Goal: Task Accomplishment & Management: Manage account settings

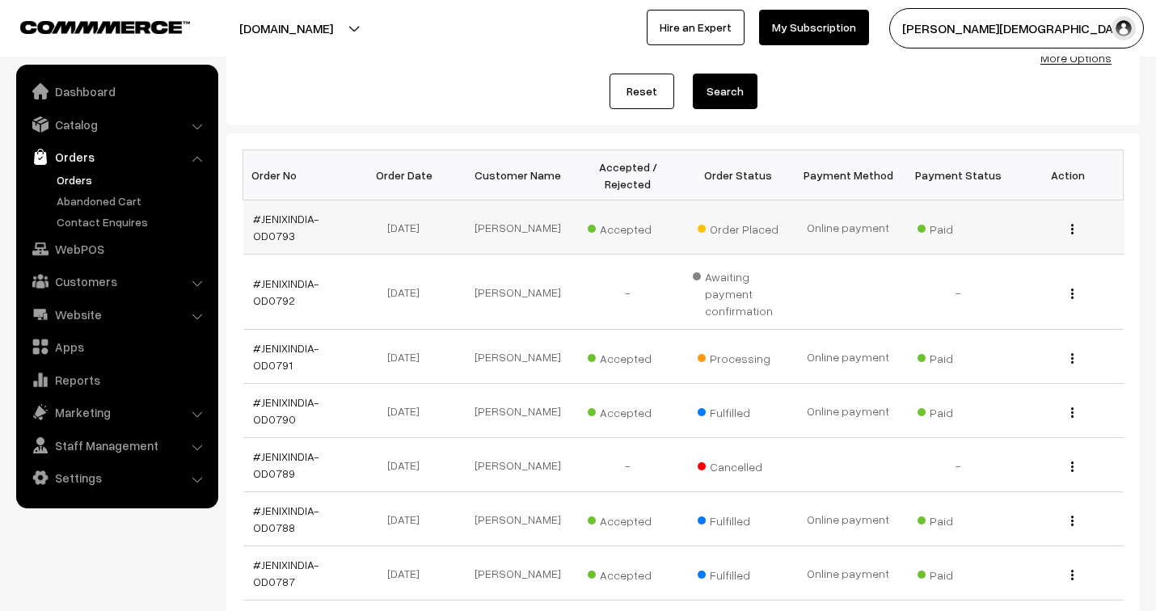
scroll to position [179, 0]
click at [273, 215] on link "#JENIXINDIA-OD0793" at bounding box center [286, 227] width 66 height 31
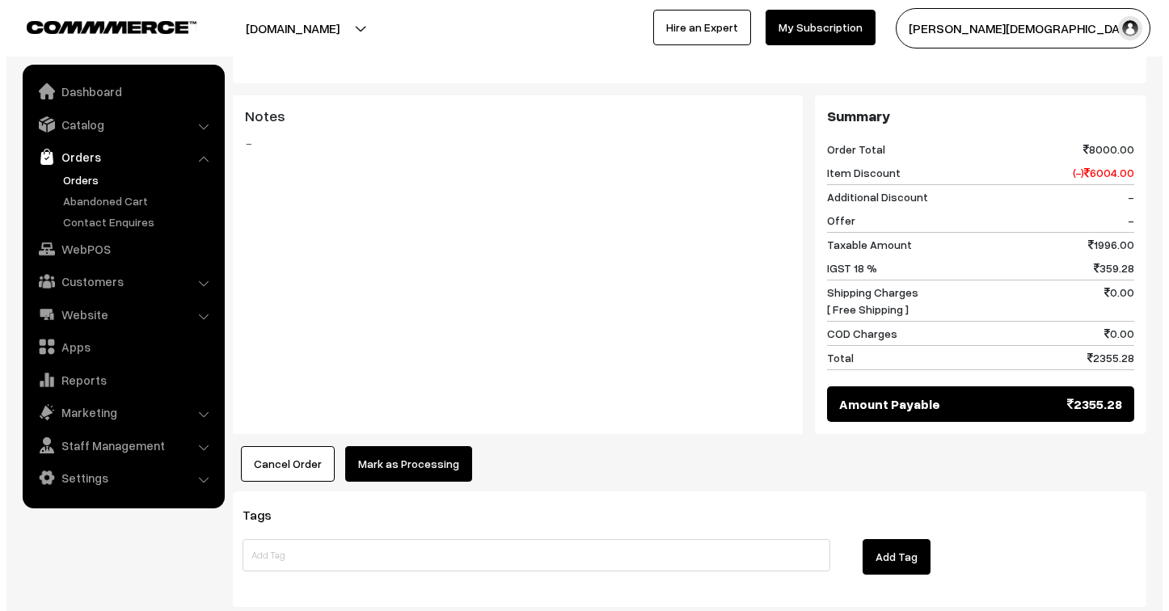
scroll to position [782, 0]
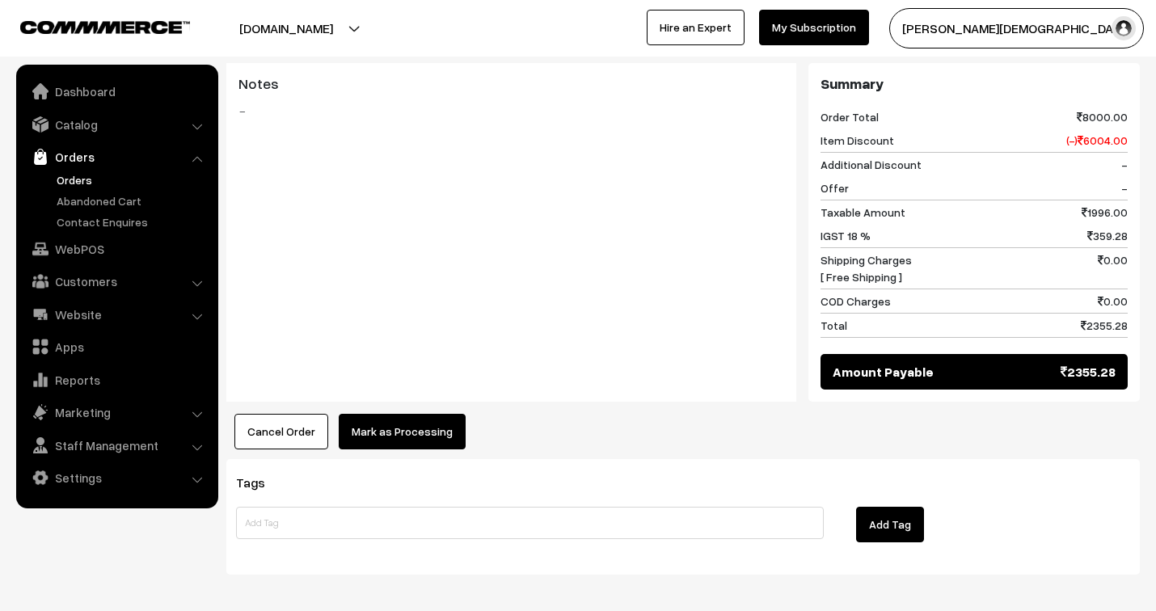
click at [436, 414] on button "Mark as Processing" at bounding box center [402, 432] width 127 height 36
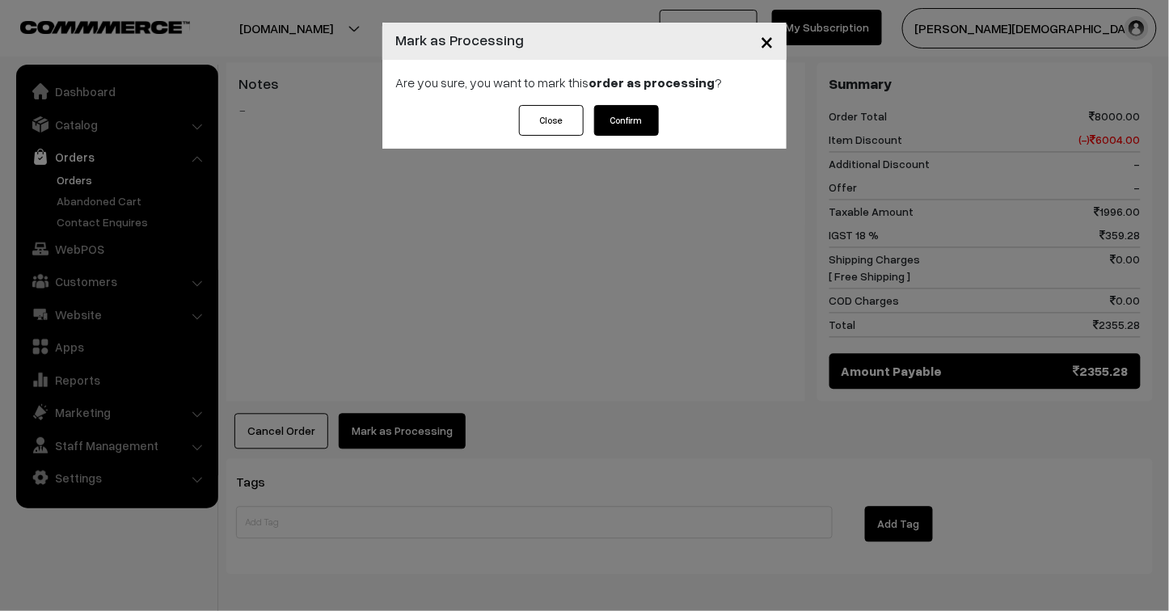
click at [639, 116] on button "Confirm" at bounding box center [626, 120] width 65 height 31
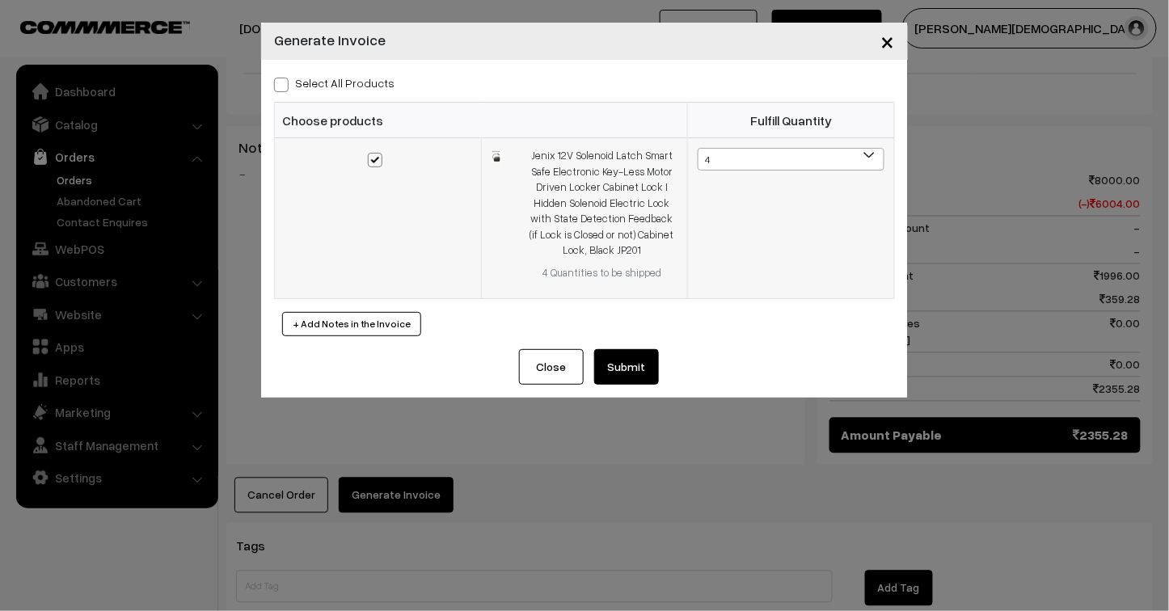
scroll to position [718, 0]
click at [640, 370] on button "Submit" at bounding box center [626, 367] width 65 height 36
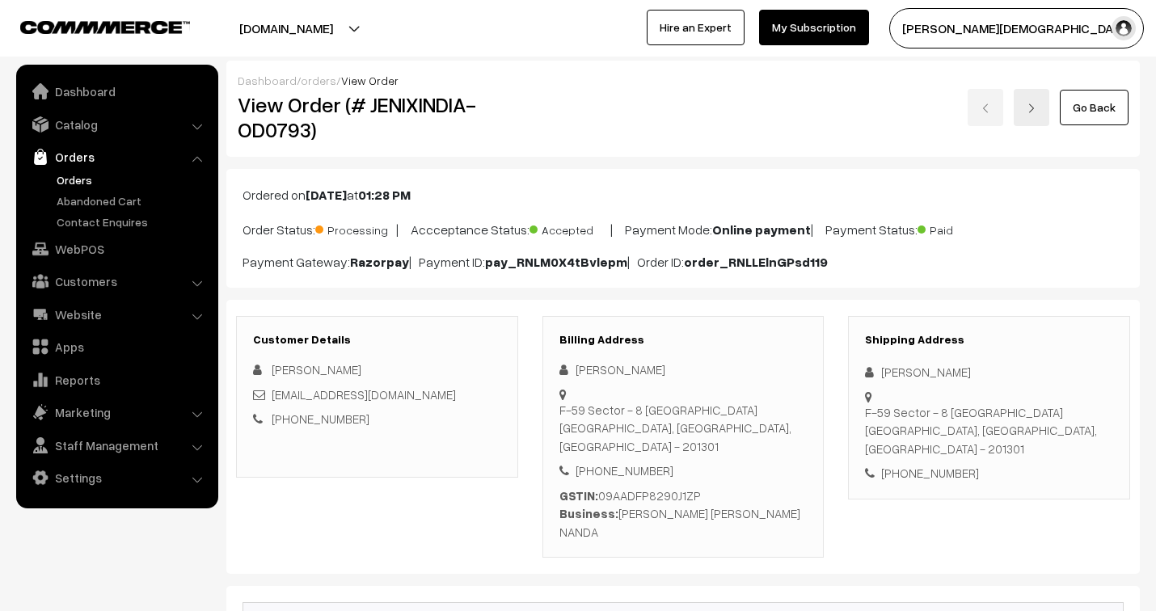
click at [302, 83] on link "orders" at bounding box center [319, 81] width 36 height 14
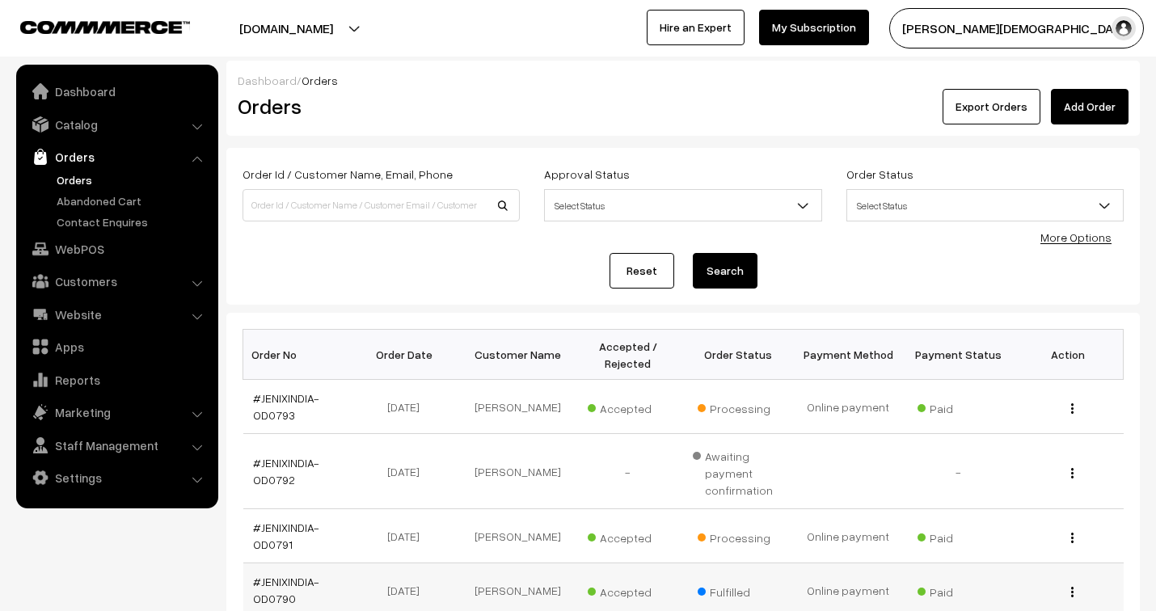
scroll to position [269, 0]
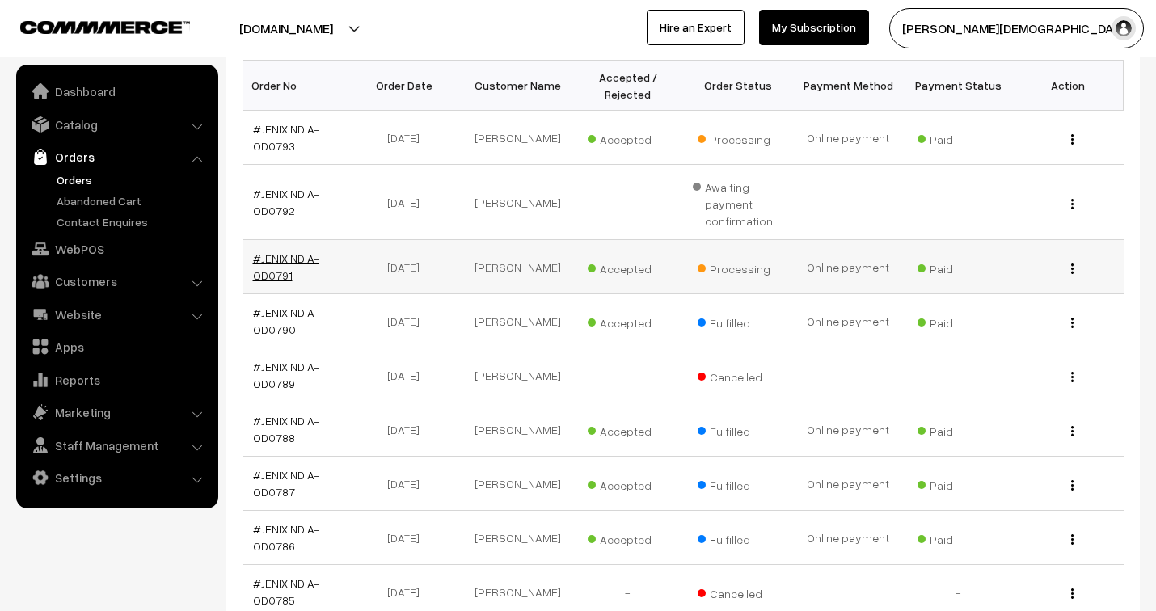
click at [293, 261] on link "#JENIXINDIA-OD0791" at bounding box center [286, 266] width 66 height 31
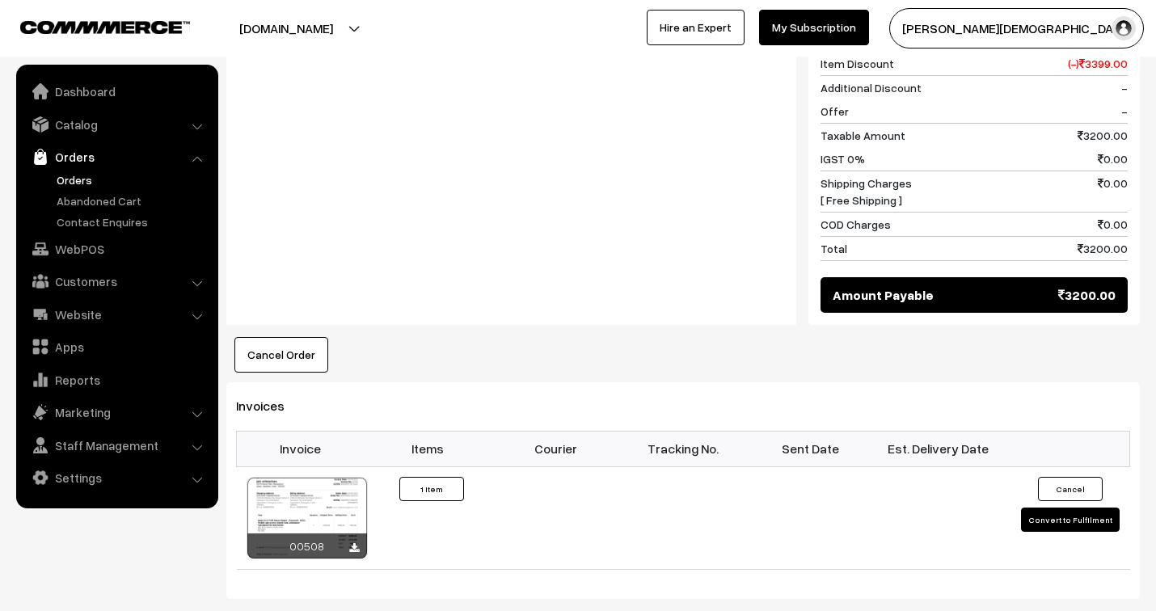
scroll to position [808, 0]
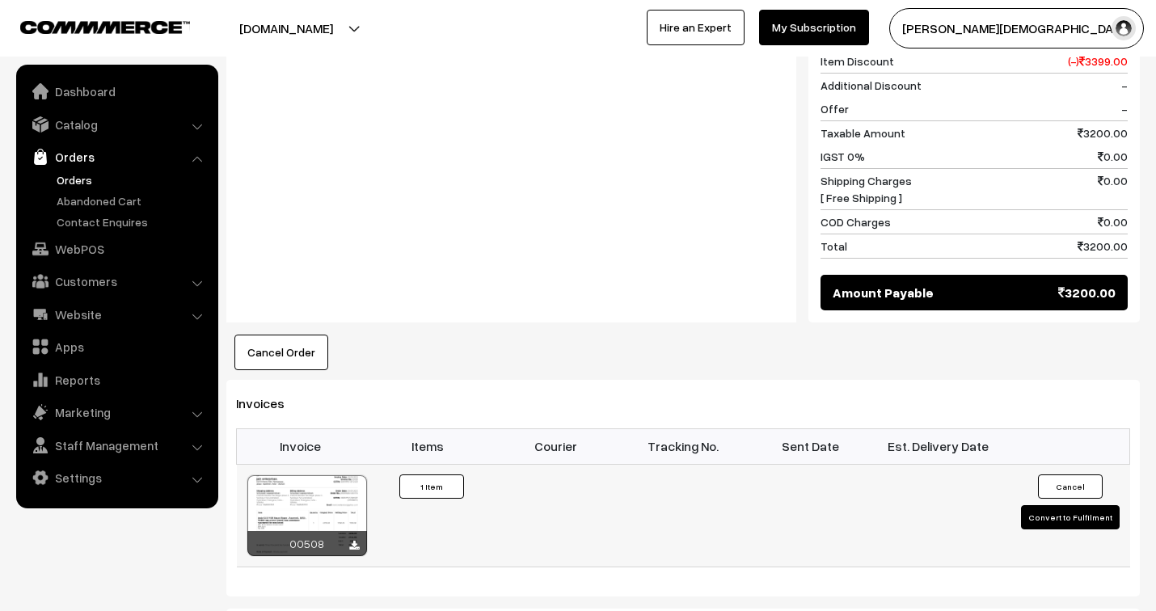
click at [293, 504] on div at bounding box center [307, 515] width 120 height 81
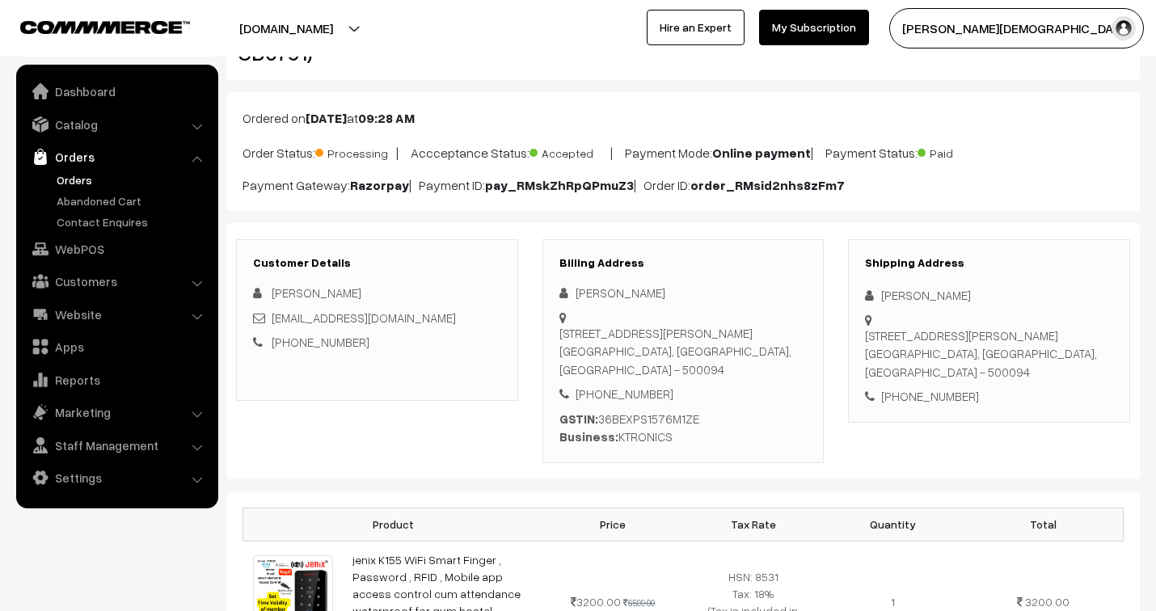
scroll to position [0, 0]
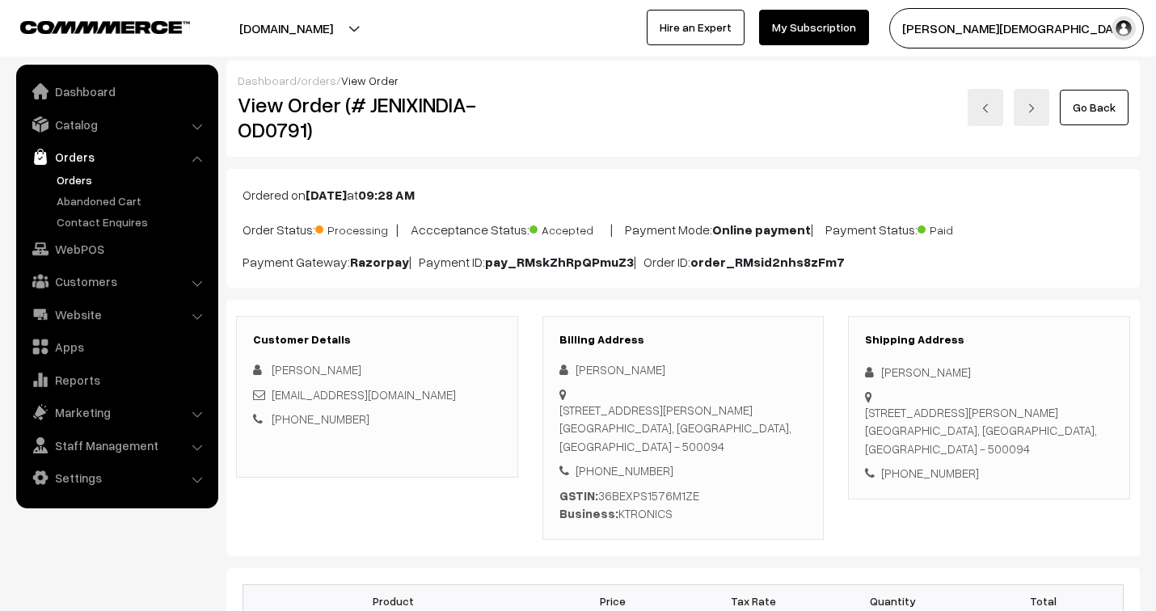
click at [312, 82] on link "orders" at bounding box center [319, 81] width 36 height 14
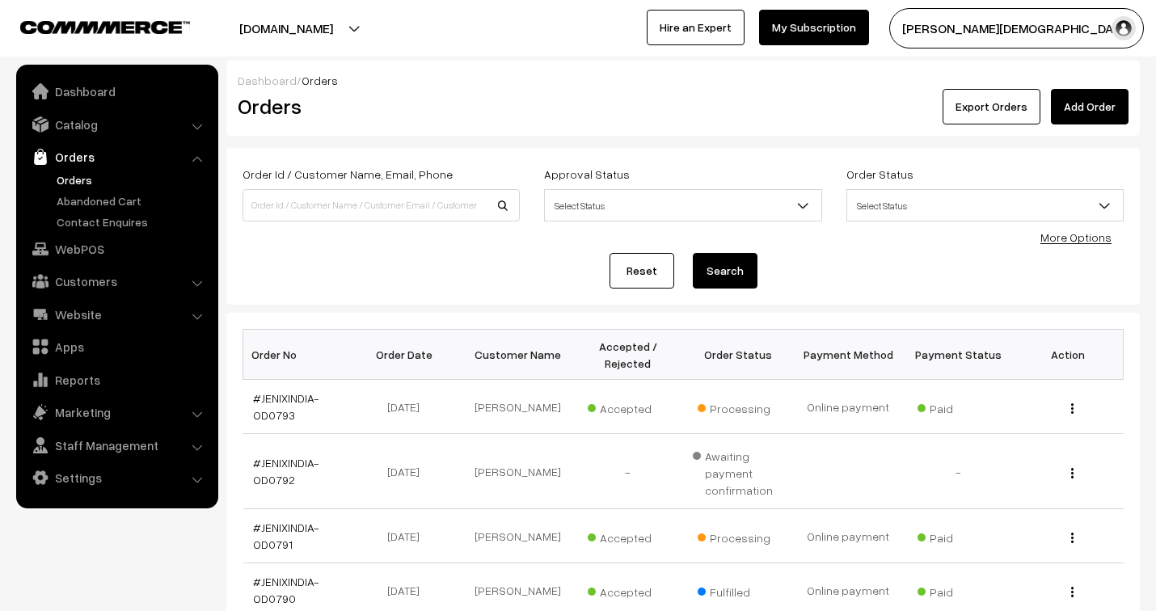
scroll to position [179, 0]
